Goal: Browse casually

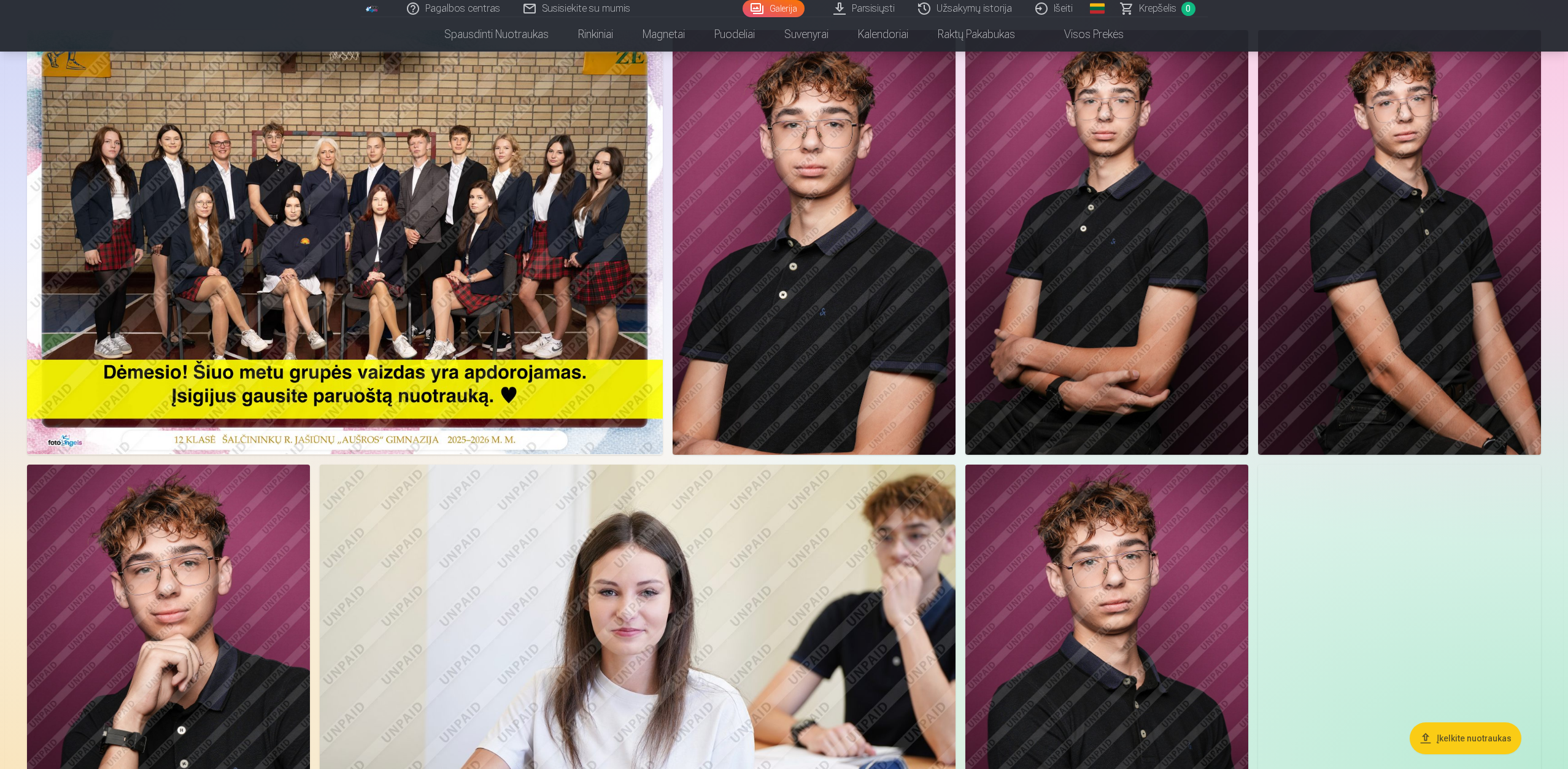
scroll to position [61, 0]
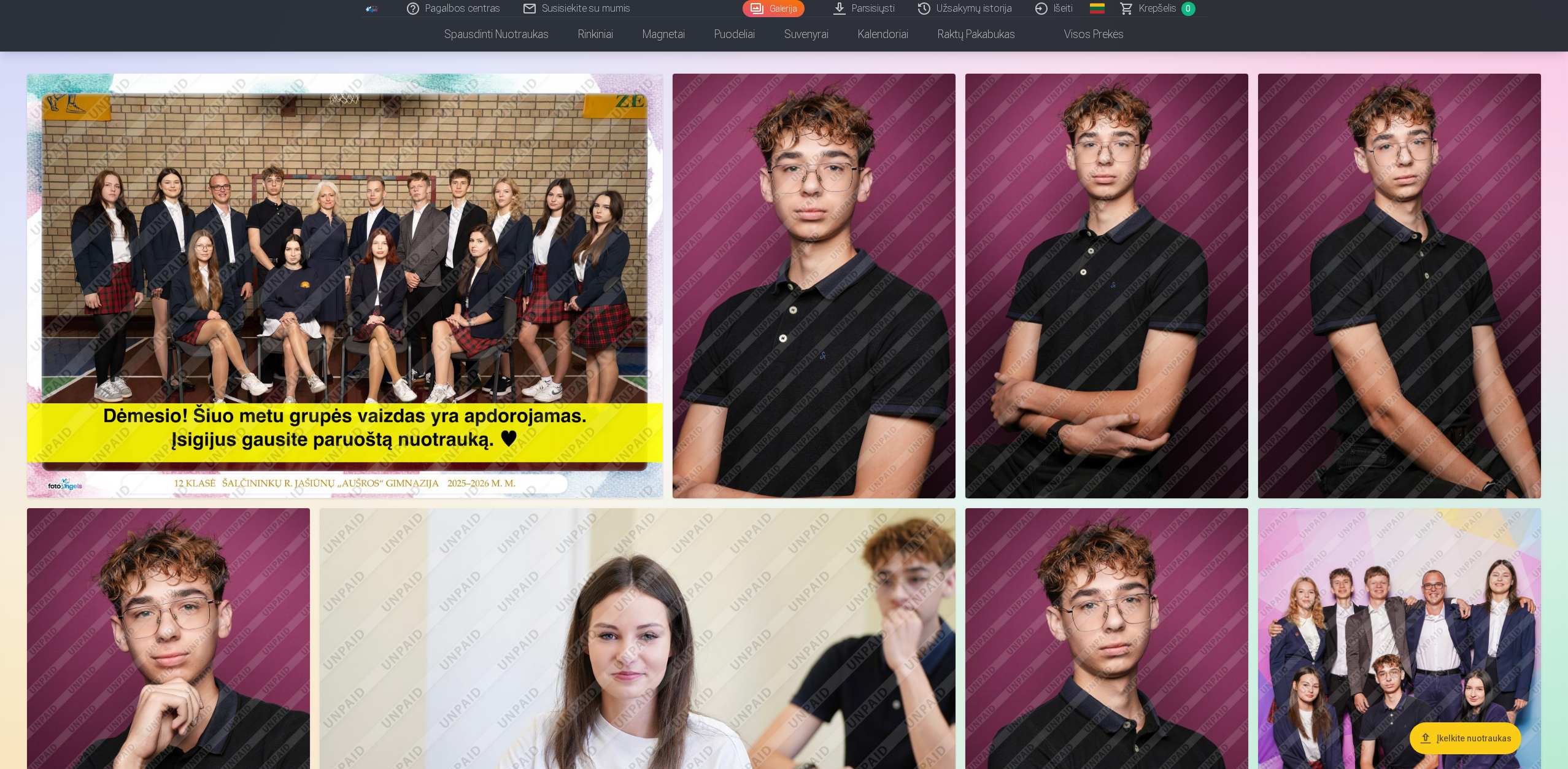
click at [531, 307] on img at bounding box center [345, 285] width 636 height 424
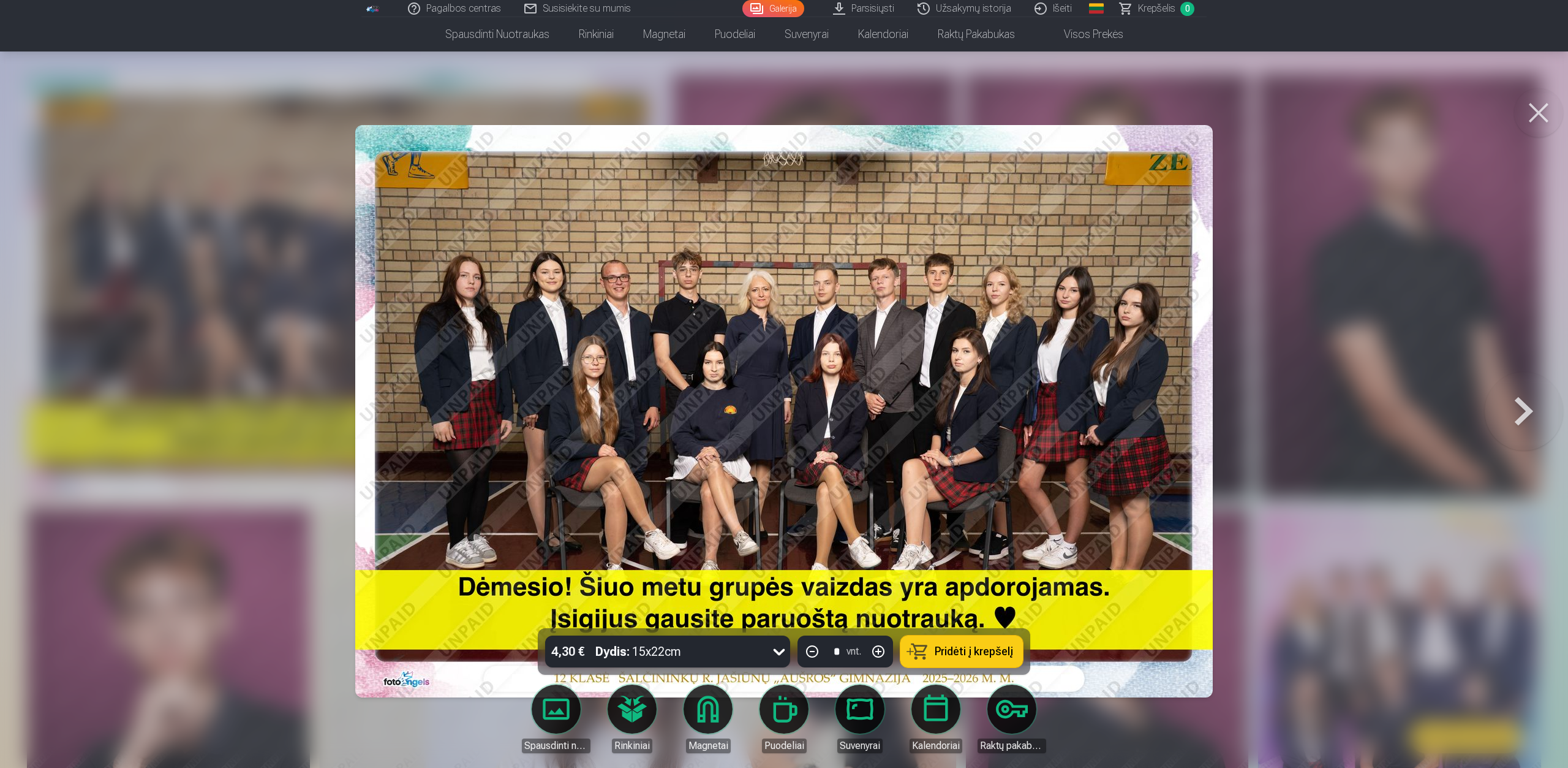
click at [1555, 110] on button at bounding box center [1539, 113] width 49 height 49
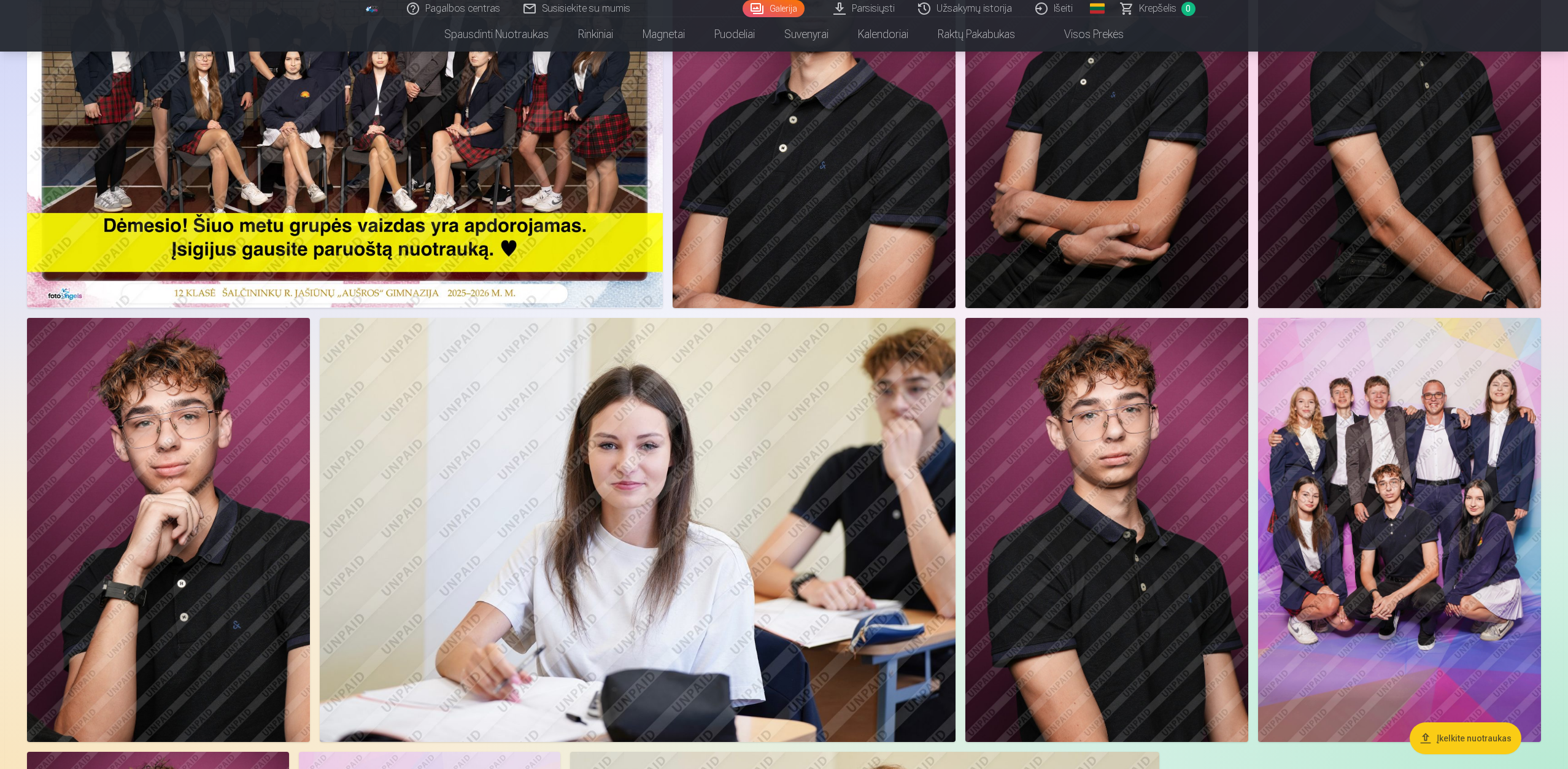
scroll to position [306, 0]
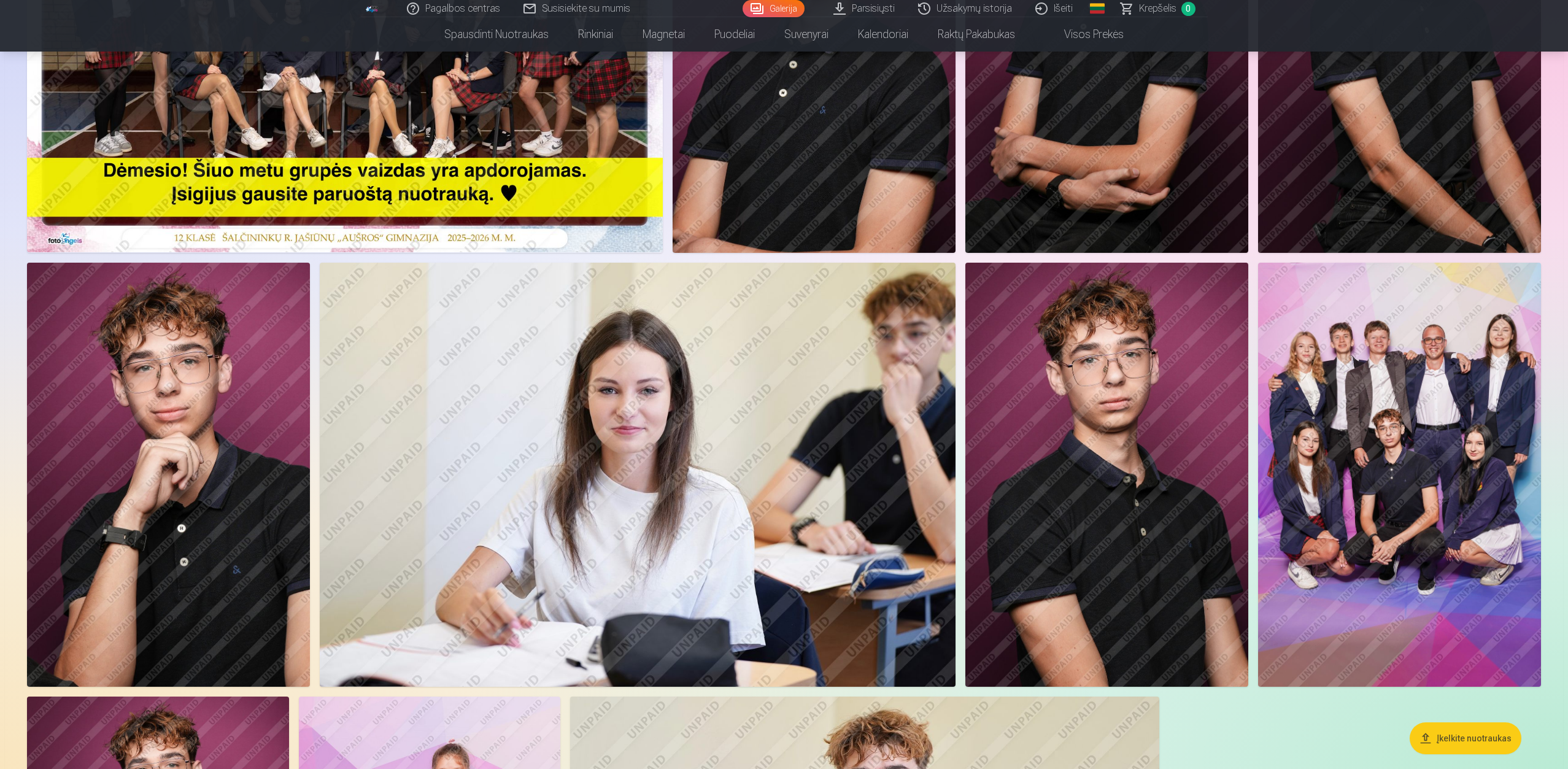
click at [1440, 394] on img at bounding box center [1399, 475] width 283 height 424
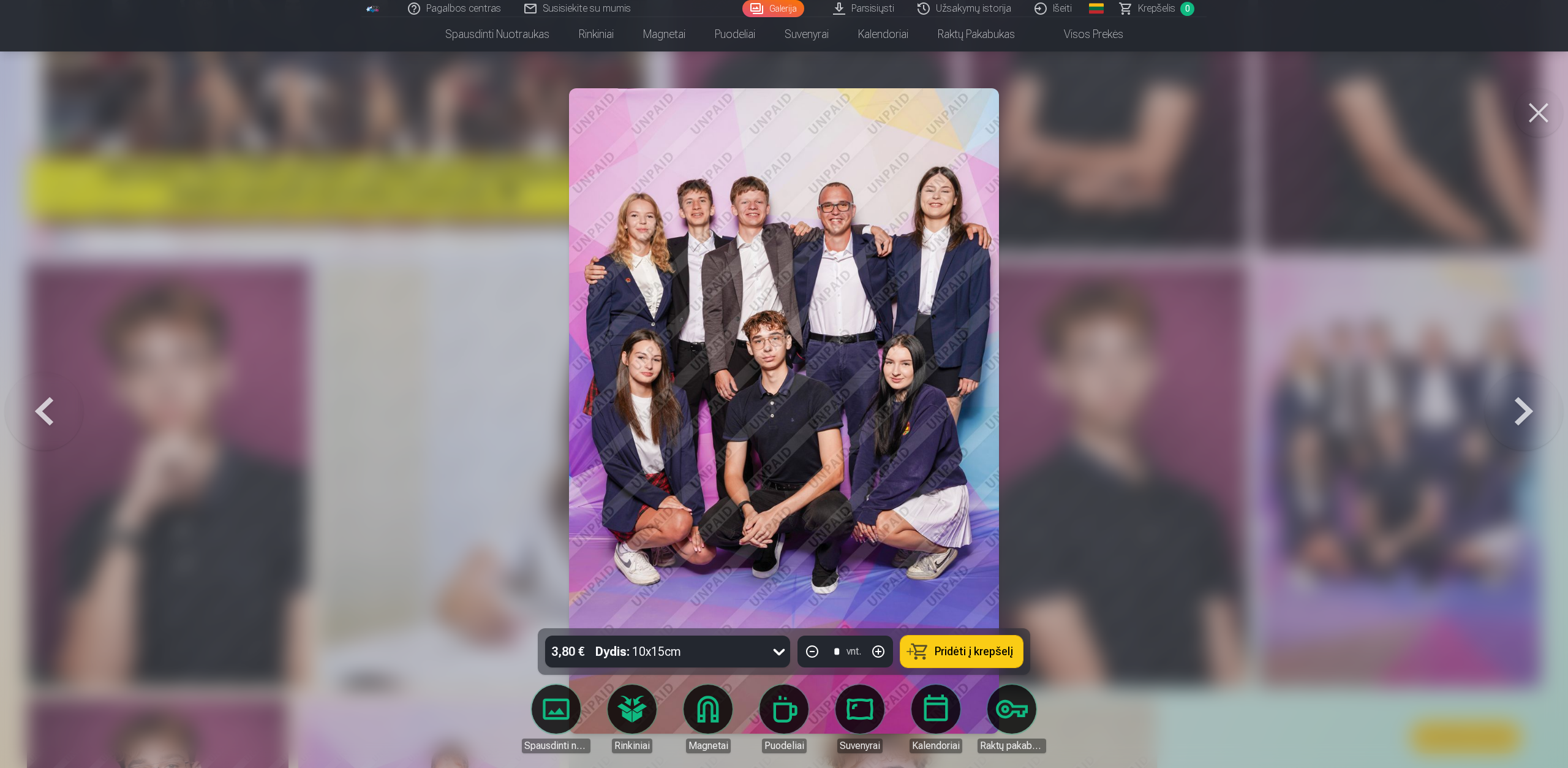
click at [1552, 121] on button at bounding box center [1539, 113] width 49 height 49
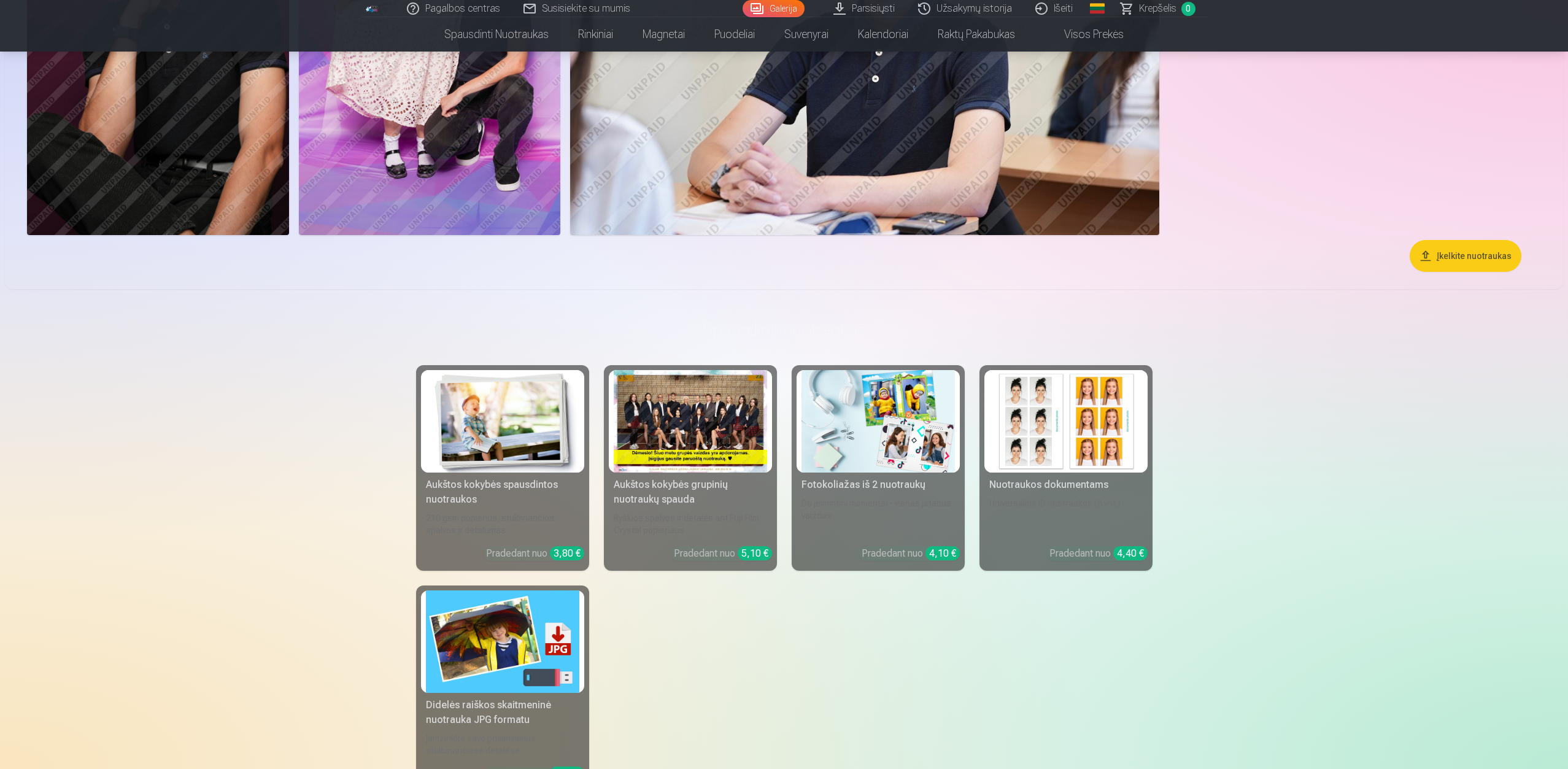
scroll to position [1166, 0]
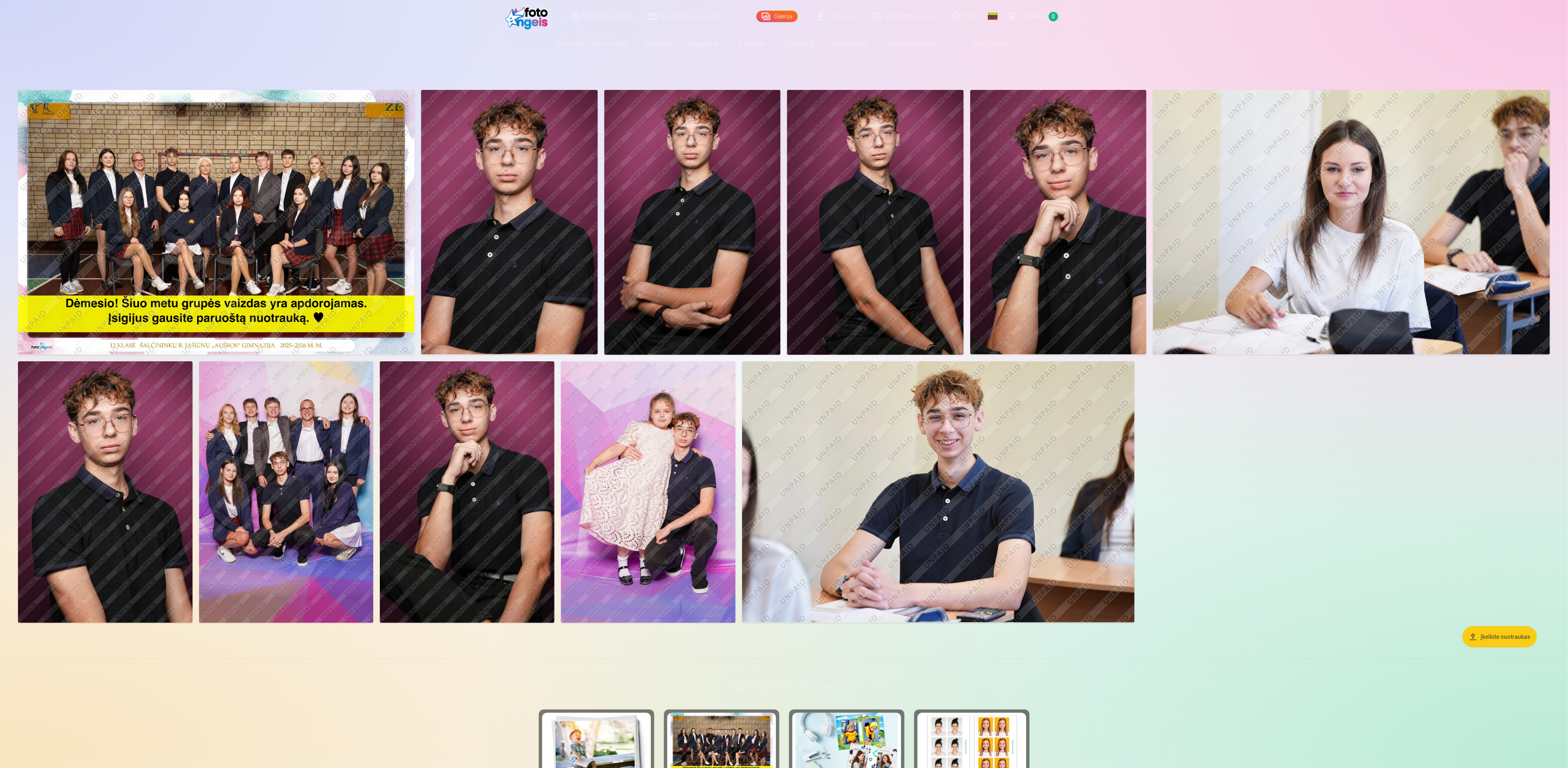
click at [346, 190] on img at bounding box center [216, 222] width 397 height 265
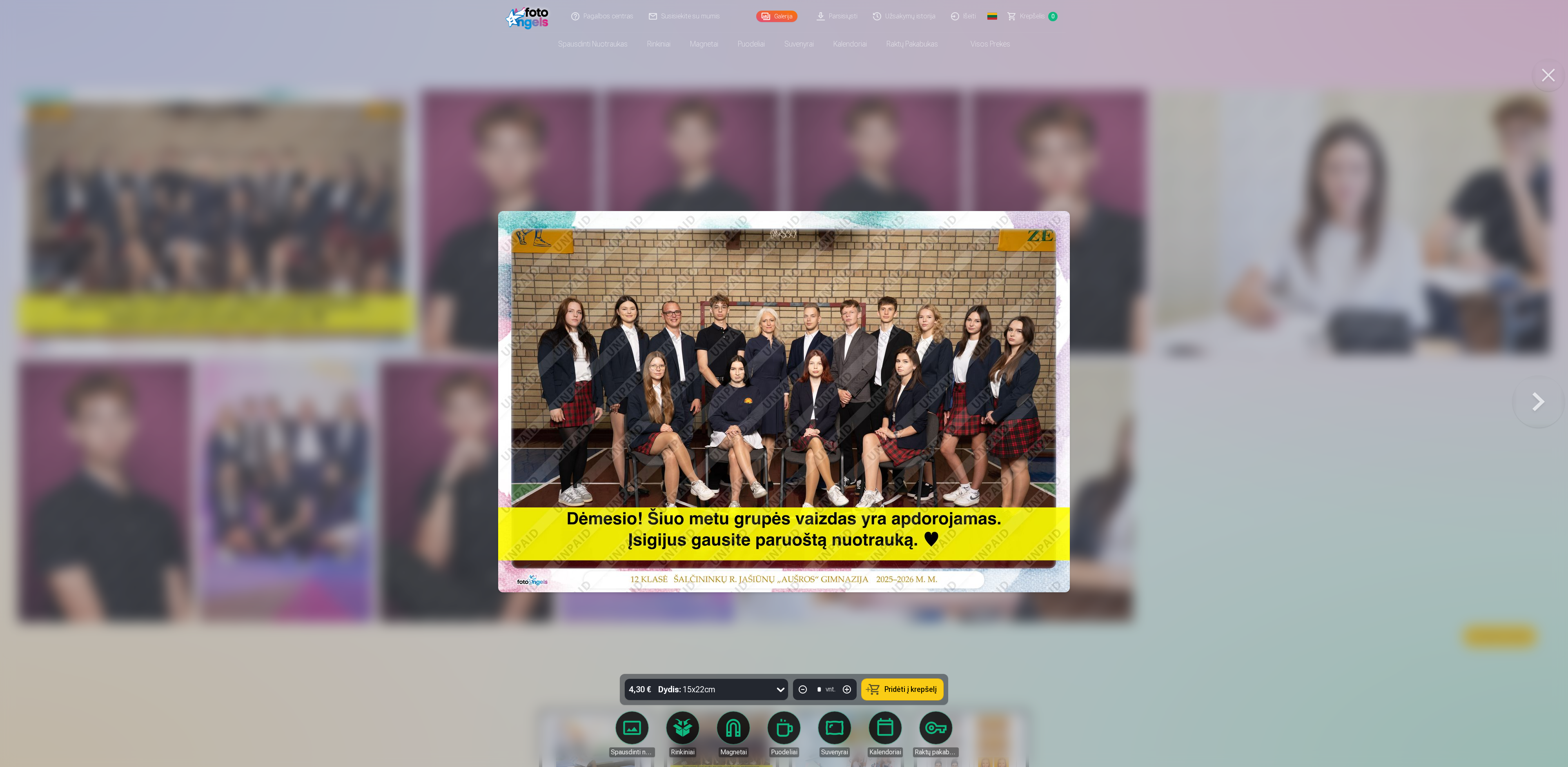
click at [773, 331] on img at bounding box center [783, 402] width 572 height 382
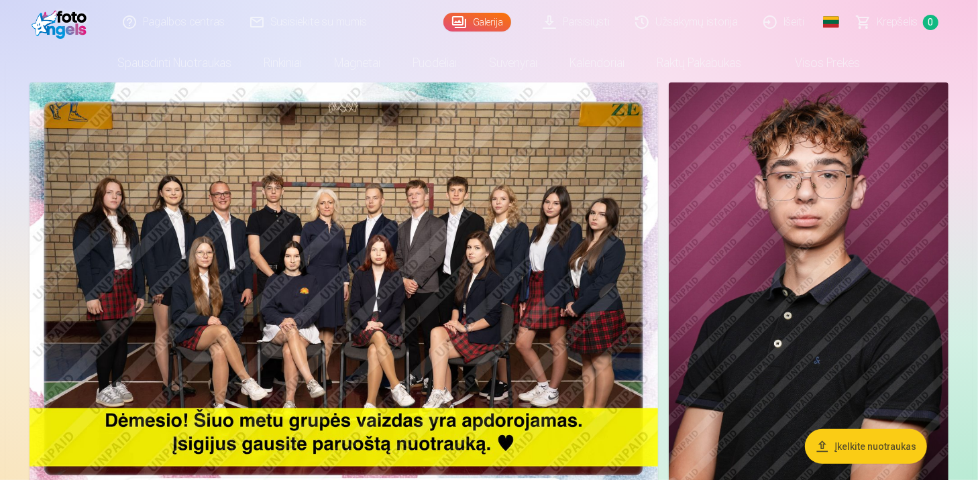
scroll to position [76, 0]
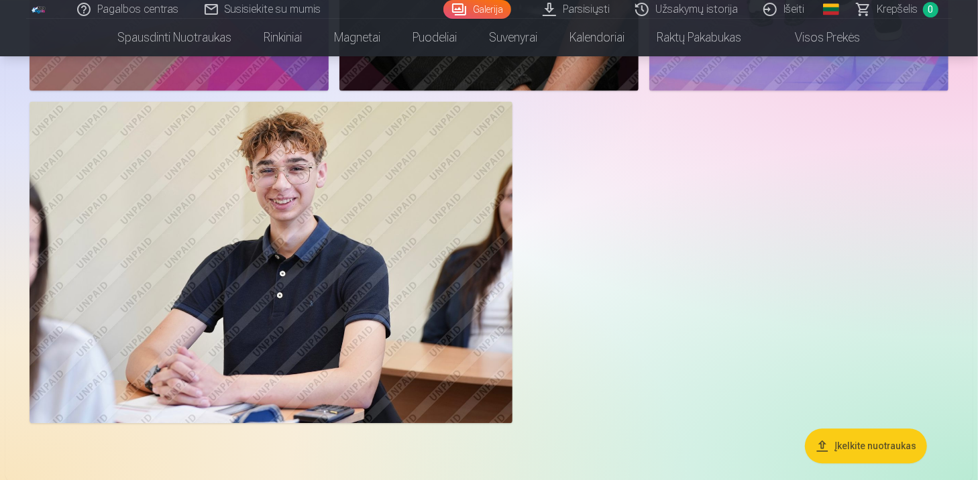
scroll to position [1878, 0]
